Goal: Task Accomplishment & Management: Manage account settings

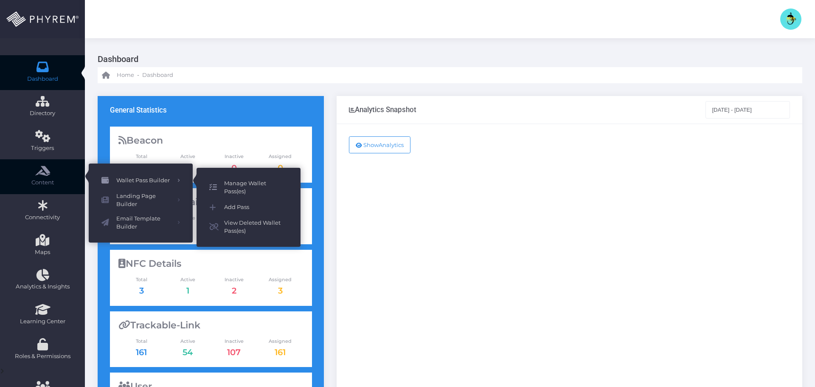
click at [243, 185] on span "Manage Wallet Pass(es)" at bounding box center [256, 187] width 64 height 17
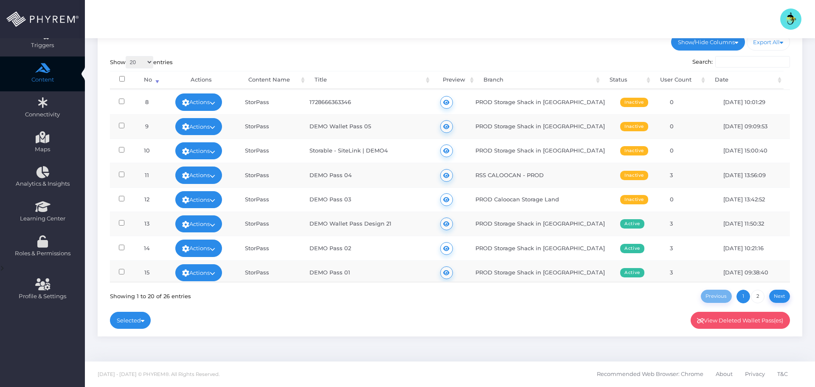
scroll to position [294, 0]
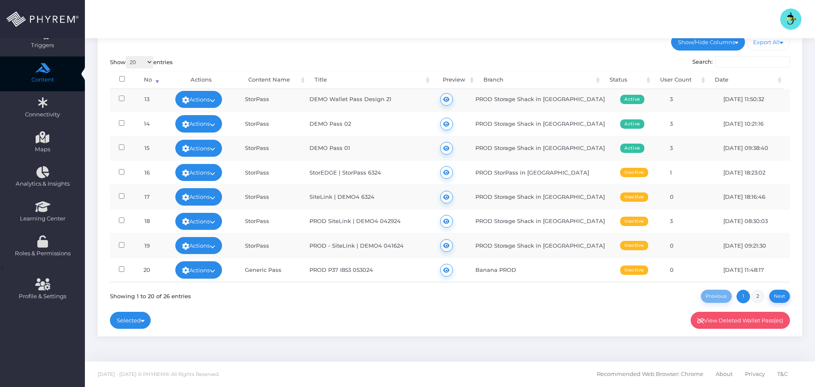
click at [755, 294] on link "2" at bounding box center [758, 296] width 14 height 14
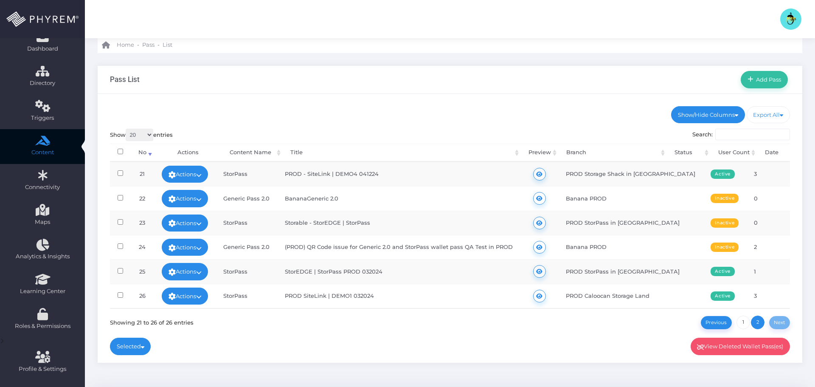
scroll to position [0, 0]
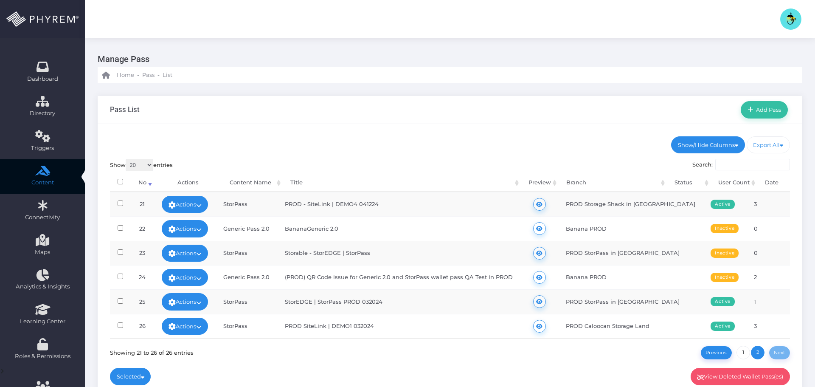
click at [794, 17] on img at bounding box center [790, 18] width 21 height 21
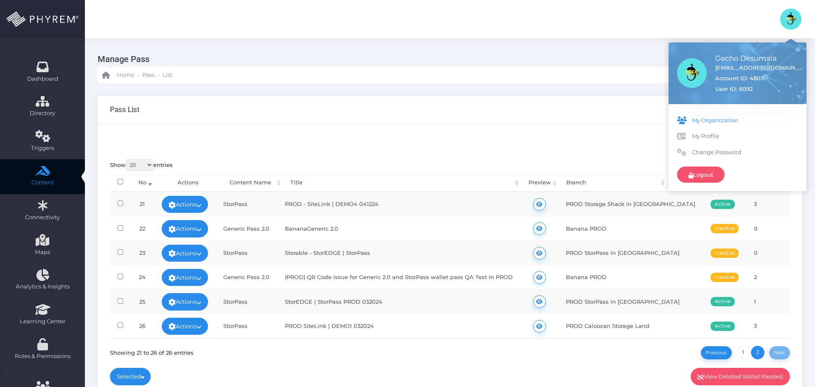
click at [720, 118] on span "My Organization" at bounding box center [745, 120] width 106 height 8
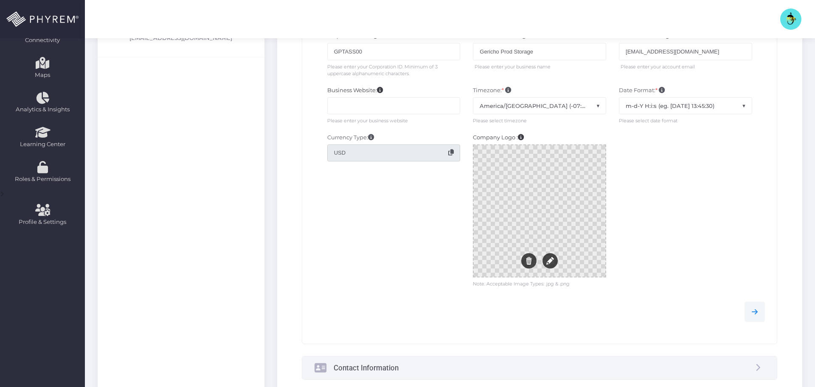
scroll to position [53, 0]
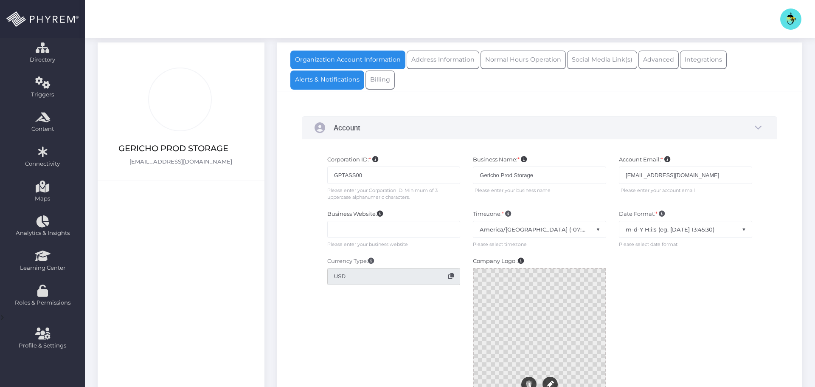
click at [329, 81] on link "Alerts & Notifications" at bounding box center [327, 79] width 74 height 19
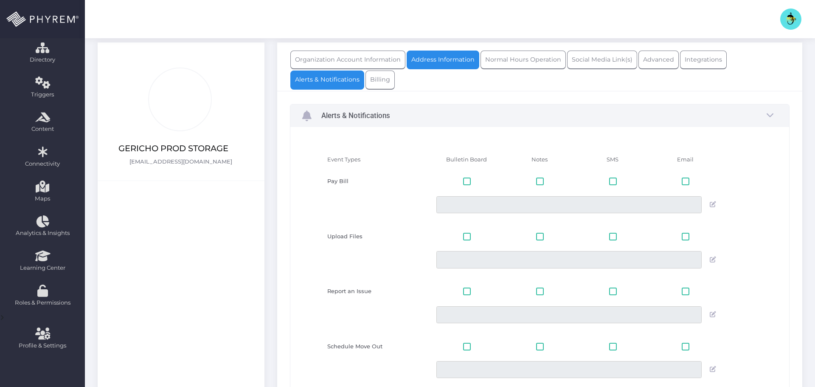
click at [437, 65] on link "Address Information" at bounding box center [442, 59] width 73 height 19
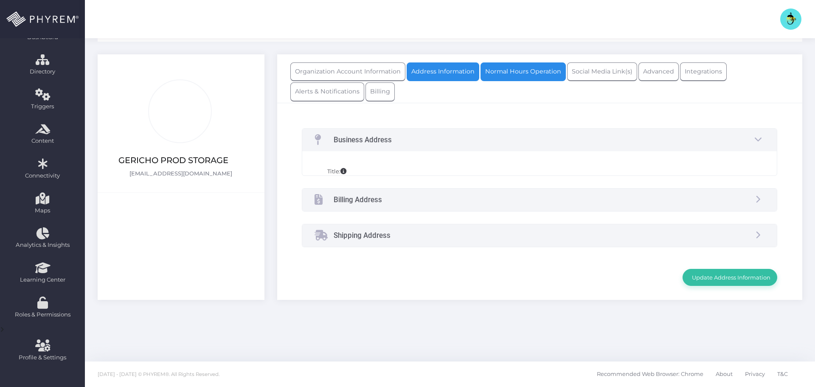
scroll to position [53, 0]
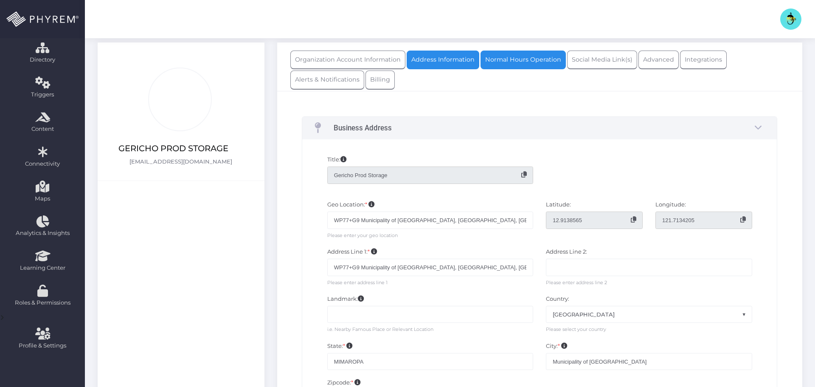
click at [530, 54] on link "Normal Hours Operation" at bounding box center [522, 59] width 85 height 19
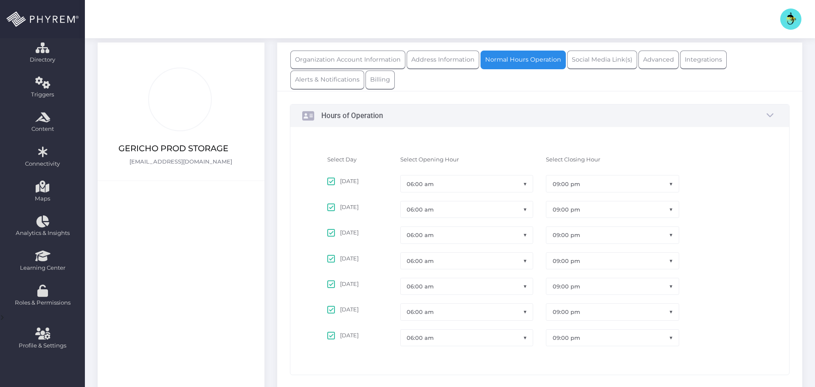
click at [610, 71] on div "Hours of Operation" at bounding box center [539, 259] width 525 height 378
click at [655, 65] on link "Advanced" at bounding box center [658, 59] width 40 height 19
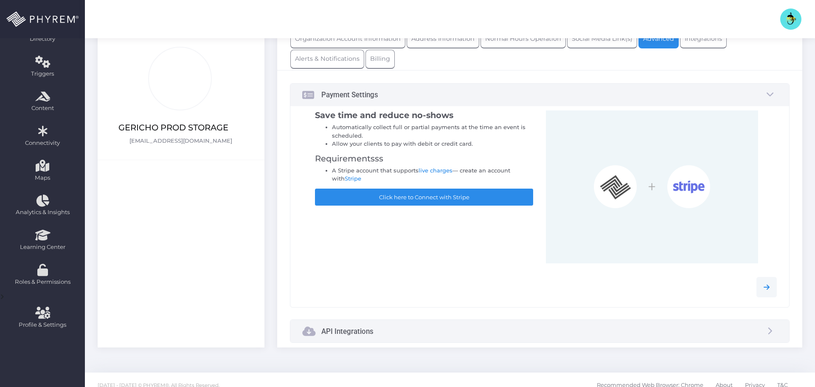
scroll to position [85, 0]
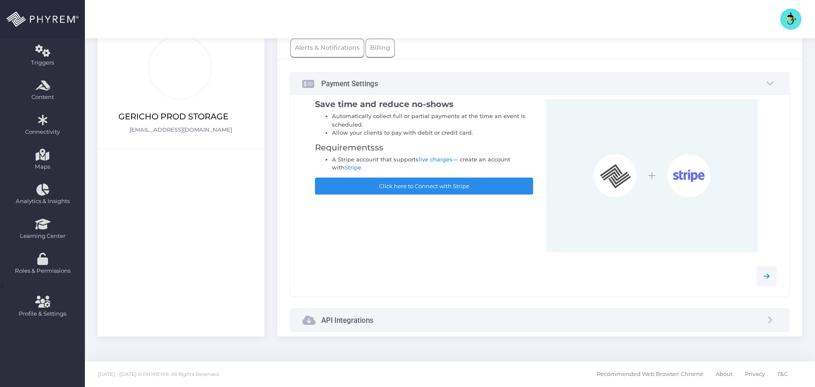
click at [663, 330] on div "API Integrations" at bounding box center [539, 319] width 499 height 22
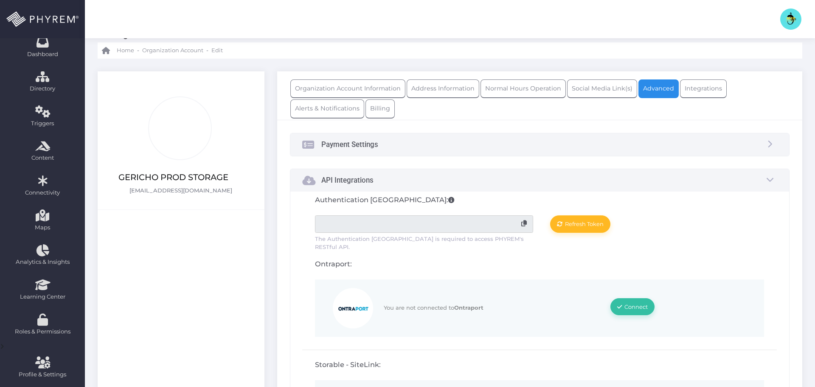
scroll to position [0, 0]
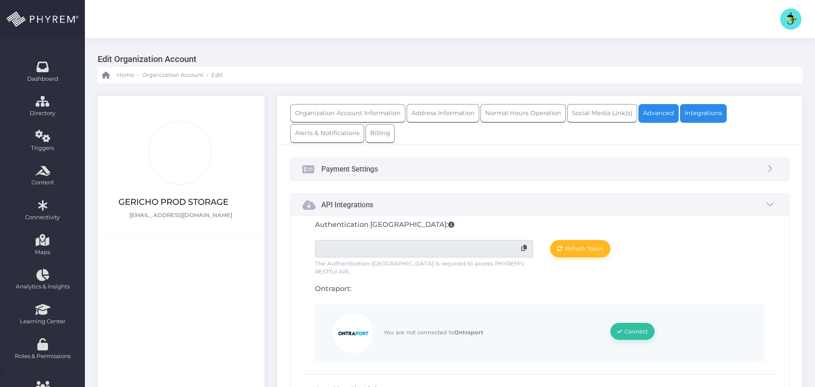
click at [706, 107] on link "Integrations" at bounding box center [703, 113] width 47 height 19
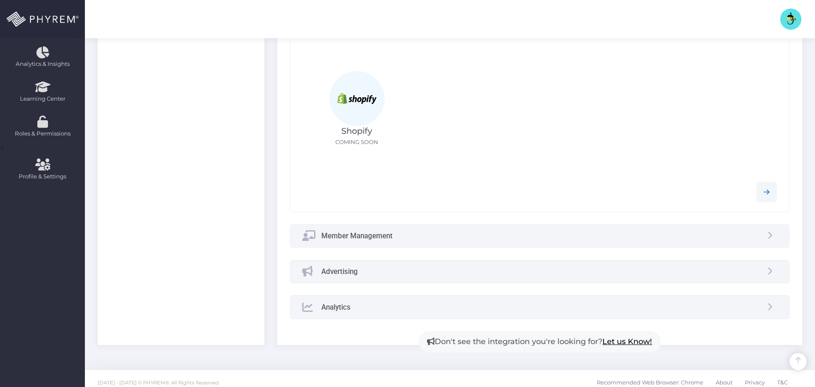
scroll to position [231, 0]
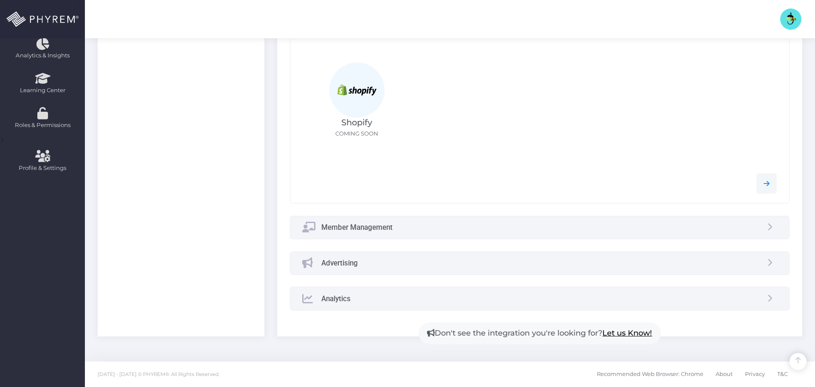
click at [585, 227] on div "Member Management" at bounding box center [539, 227] width 499 height 22
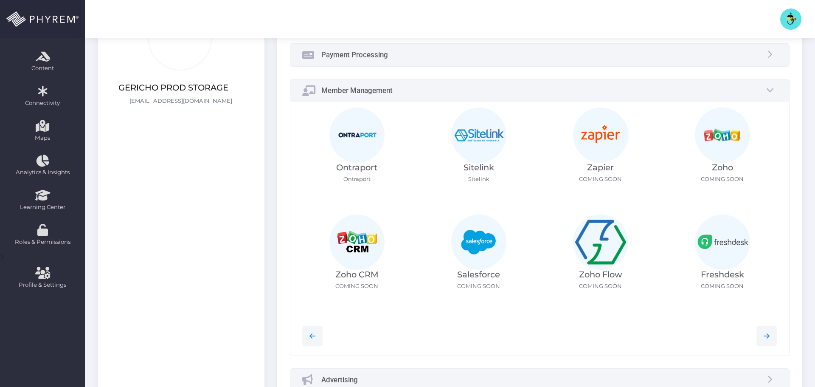
scroll to position [0, 0]
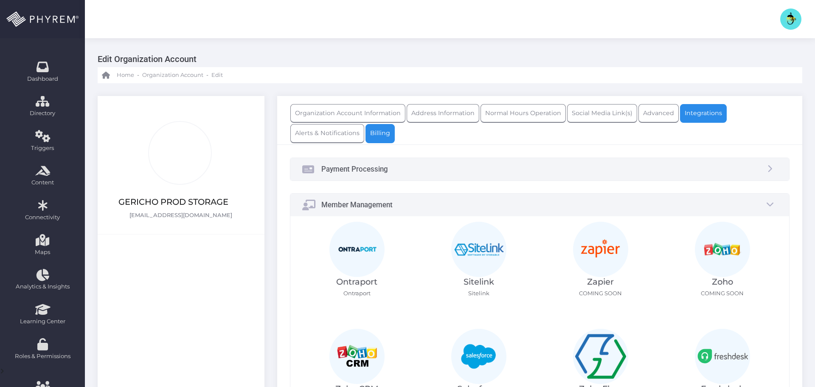
click at [342, 131] on link "Alerts & Notifications" at bounding box center [327, 133] width 74 height 19
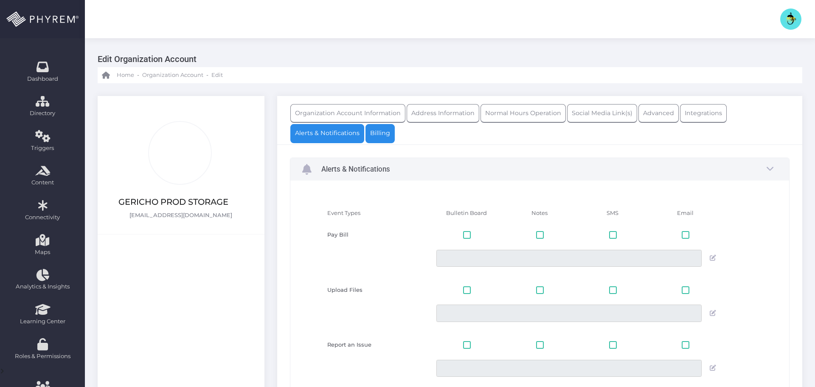
click at [384, 135] on link "Billing" at bounding box center [379, 133] width 29 height 19
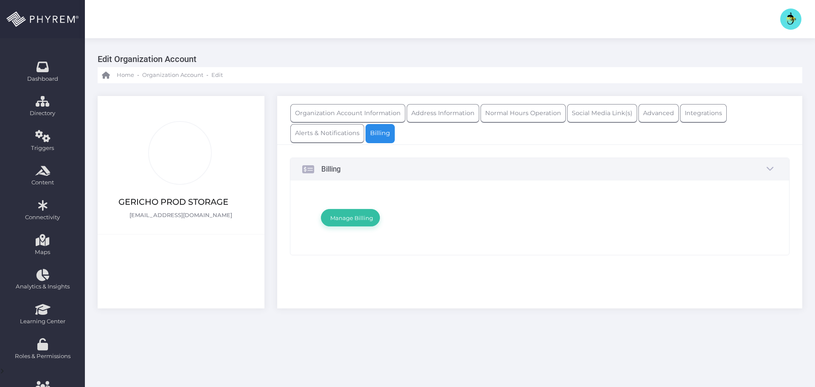
click at [283, 21] on div "Gecho Desumala Gecho Desumala [EMAIL_ADDRESS][DOMAIN_NAME] Account ID: 4803 Use…" at bounding box center [450, 19] width 730 height 38
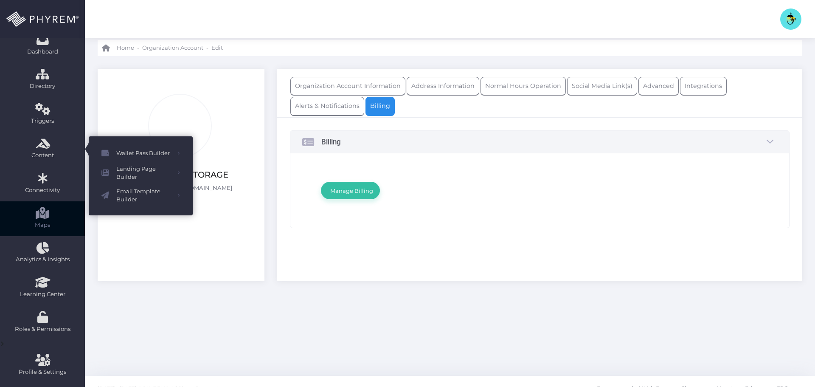
scroll to position [42, 0]
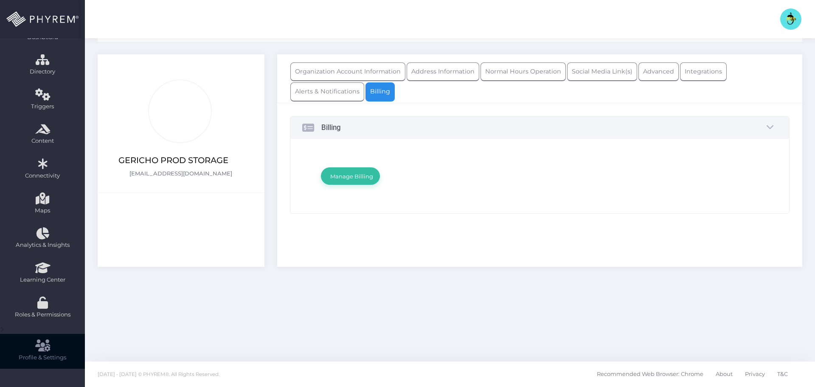
click at [49, 356] on span "Profile & Settings" at bounding box center [43, 357] width 48 height 8
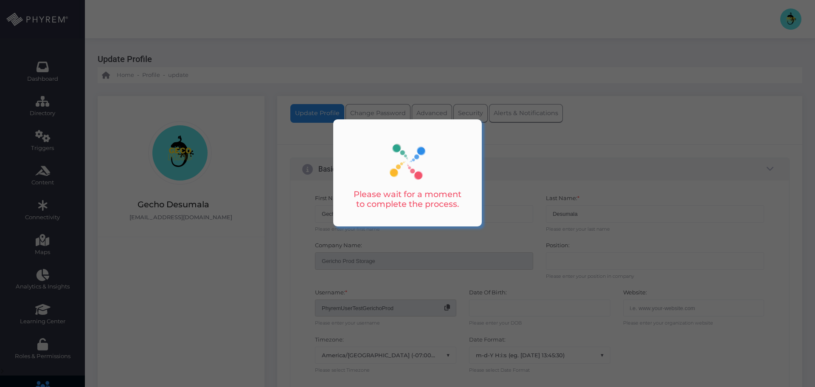
select select "America/Phoenix"
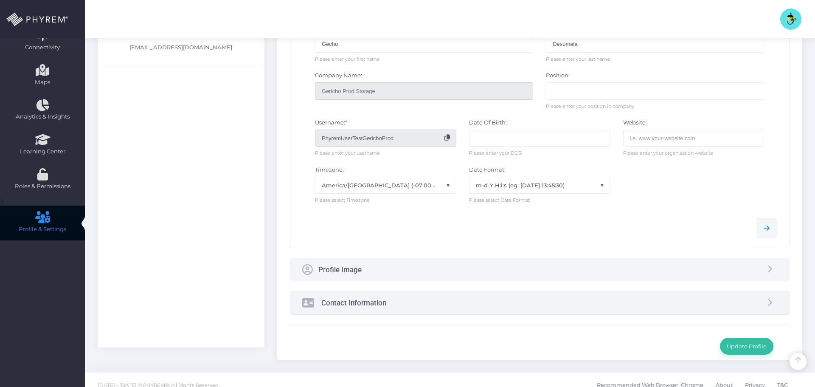
scroll to position [181, 0]
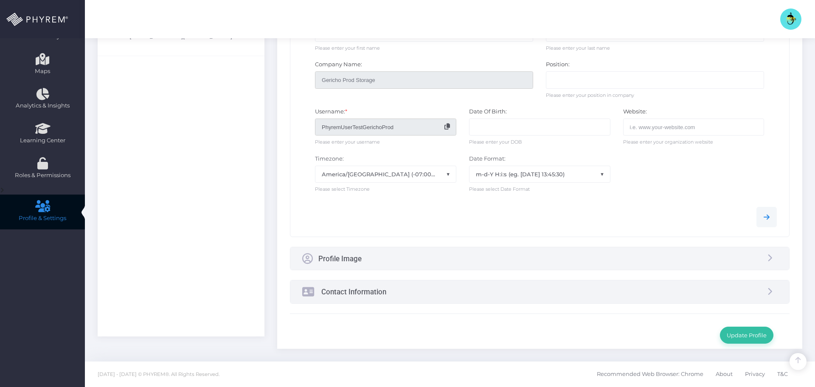
click at [391, 257] on div "Profile Image" at bounding box center [539, 258] width 499 height 22
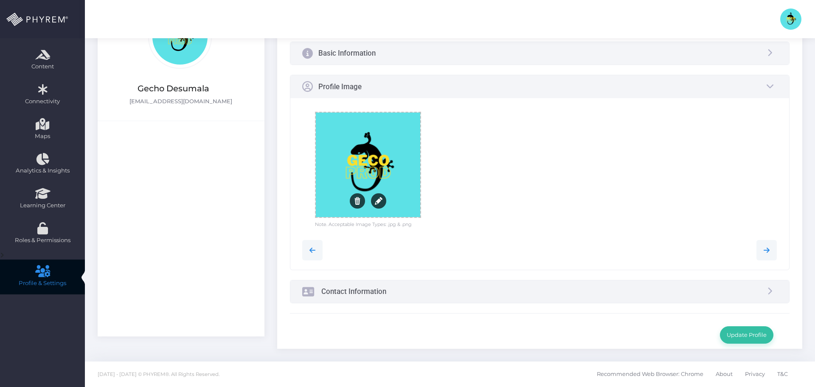
click at [389, 293] on div "Contact Information" at bounding box center [539, 291] width 499 height 22
